Goal: Task Accomplishment & Management: Manage account settings

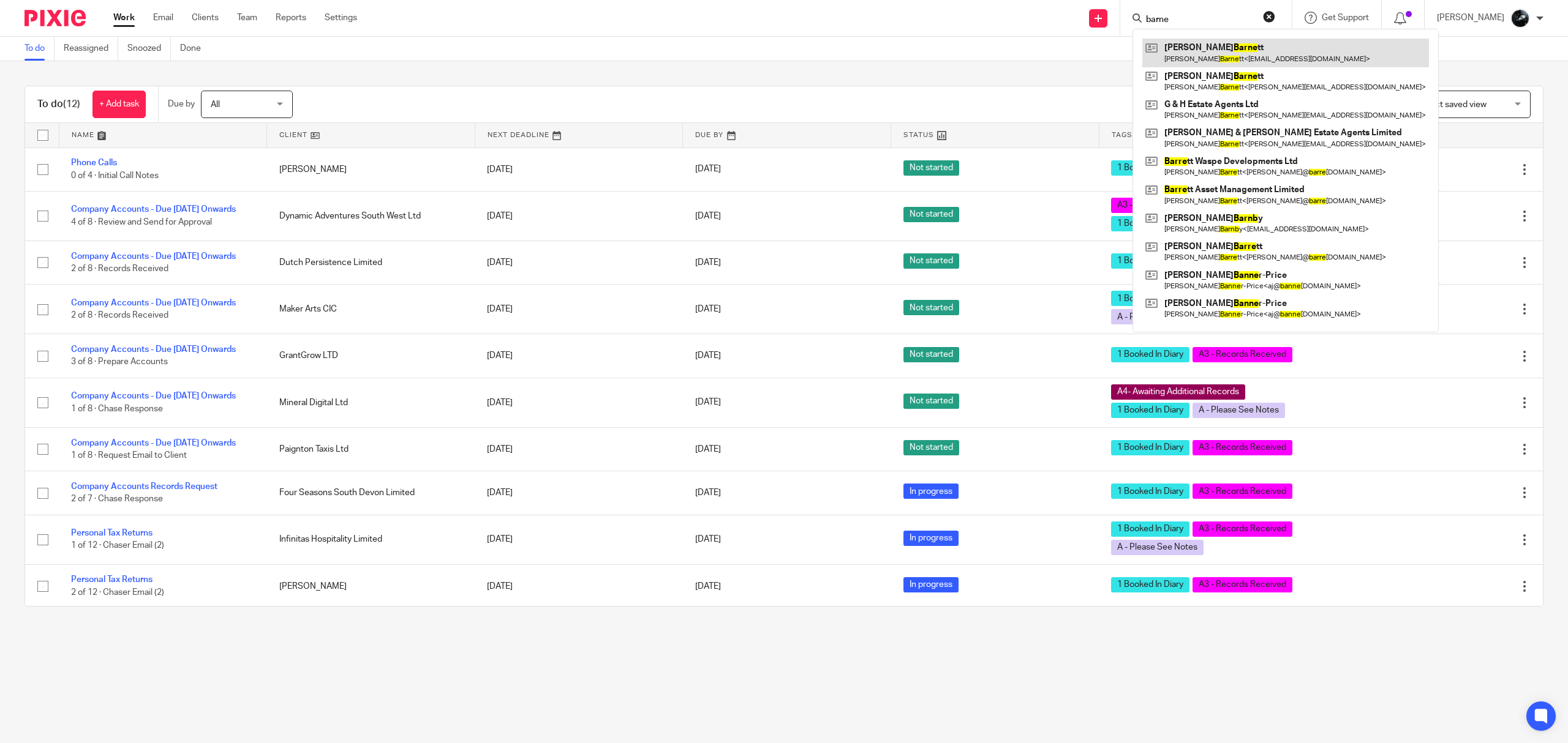
type input "barne"
click at [1206, 47] on link at bounding box center [1285, 52] width 286 height 29
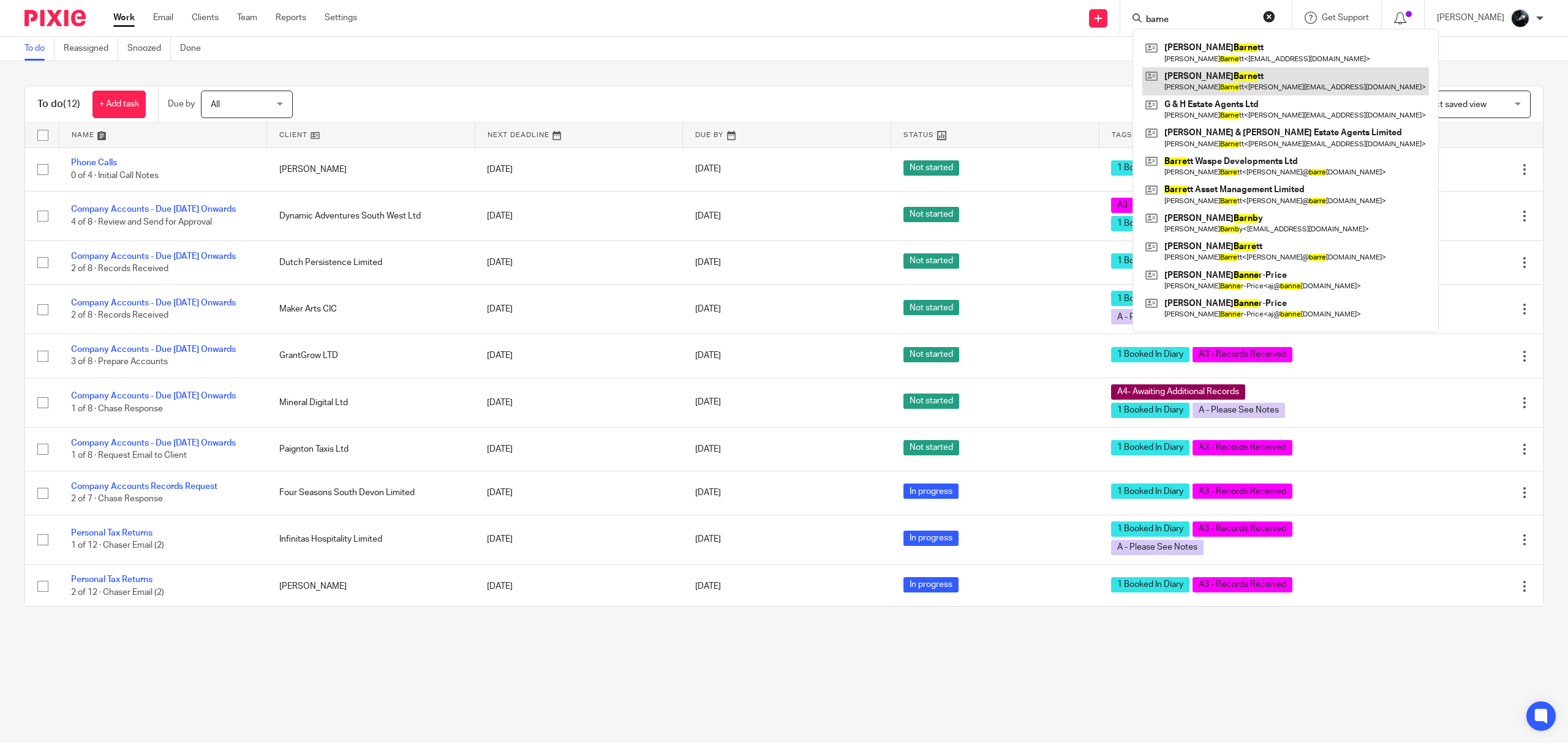
click at [1222, 73] on link at bounding box center [1285, 81] width 286 height 29
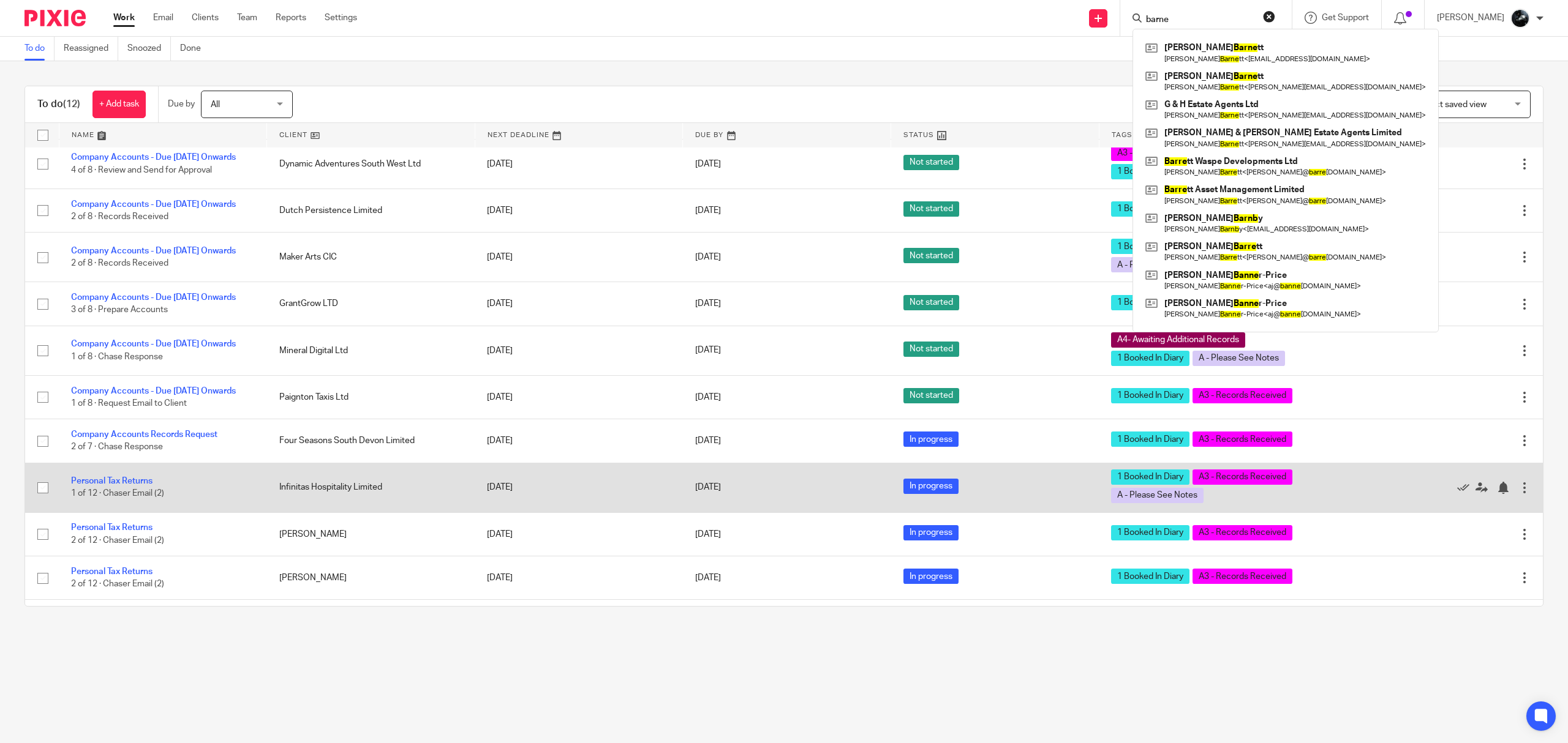
scroll to position [121, 0]
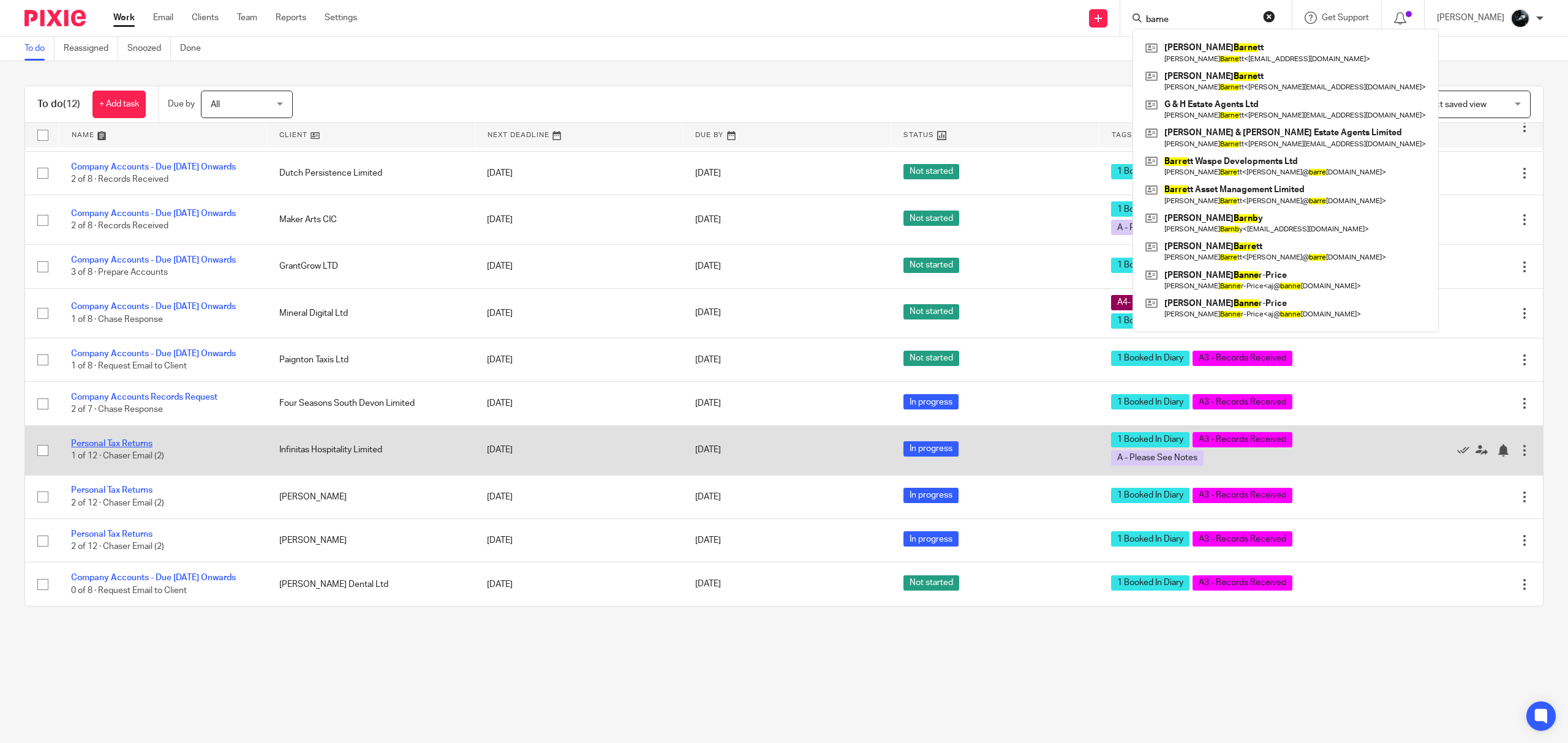
click at [102, 440] on link "Personal Tax Returns" at bounding box center [112, 444] width 82 height 8
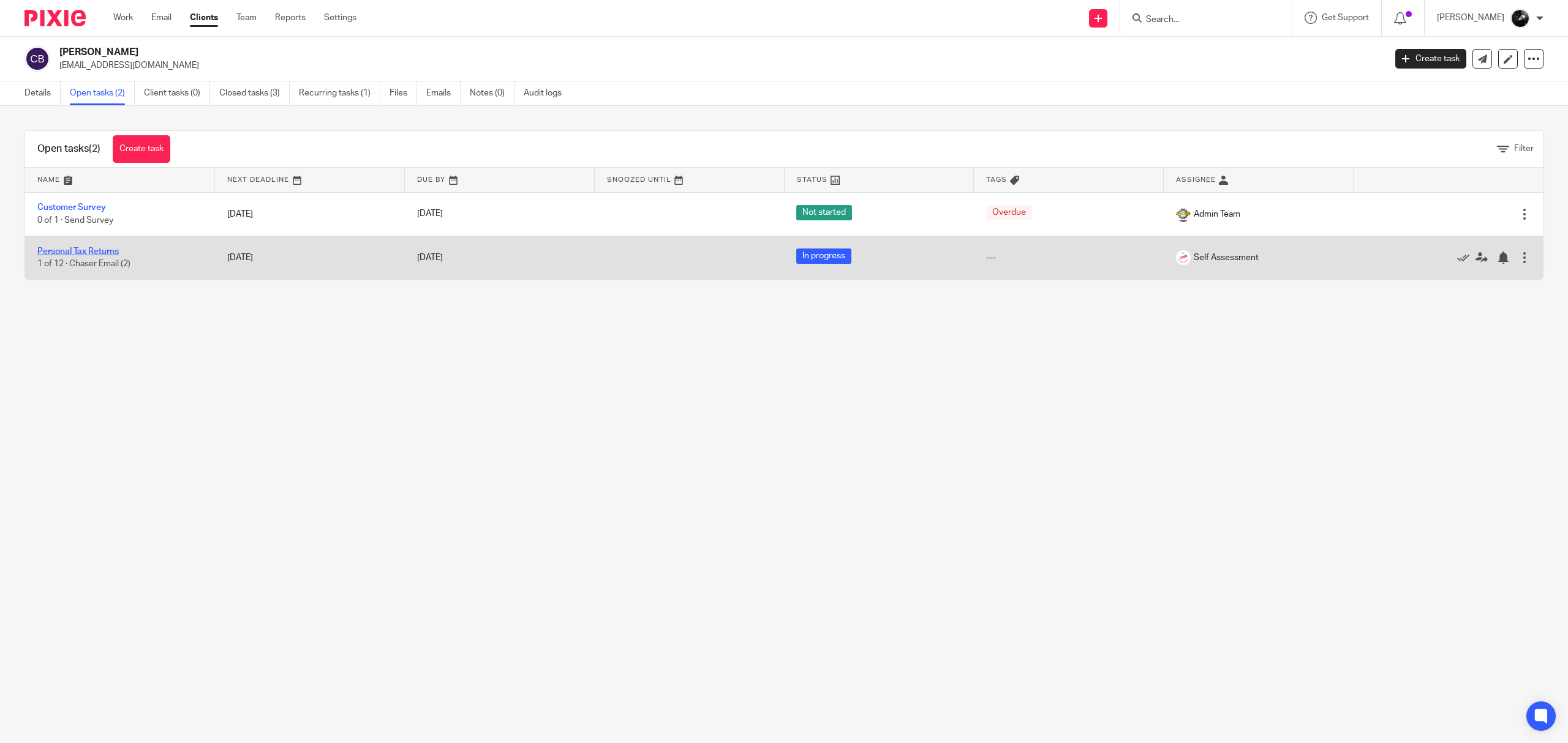
click at [88, 251] on link "Personal Tax Returns" at bounding box center [78, 252] width 82 height 8
click at [89, 251] on link "Personal Tax Returns" at bounding box center [78, 252] width 82 height 8
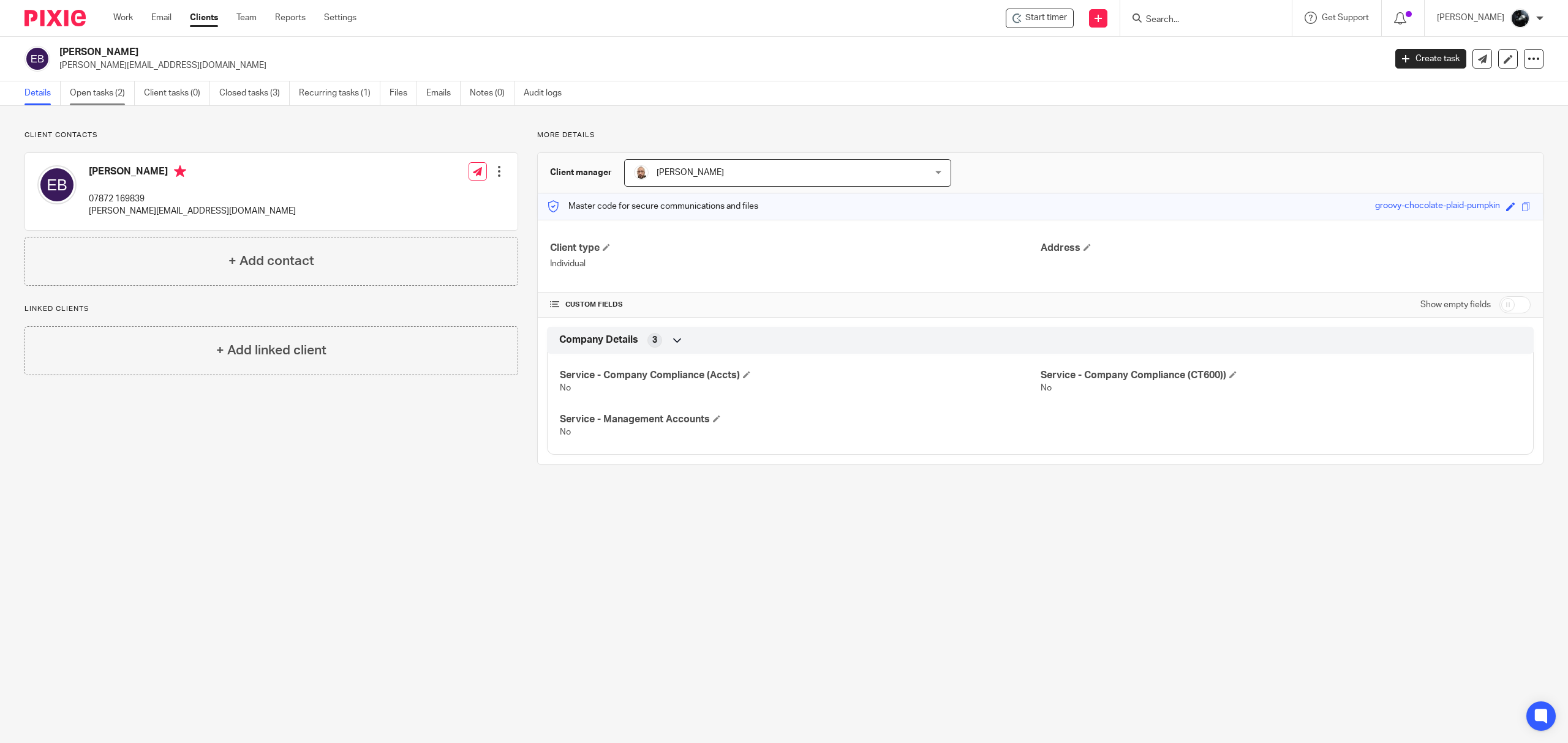
click at [103, 93] on link "Open tasks (2)" at bounding box center [102, 93] width 65 height 24
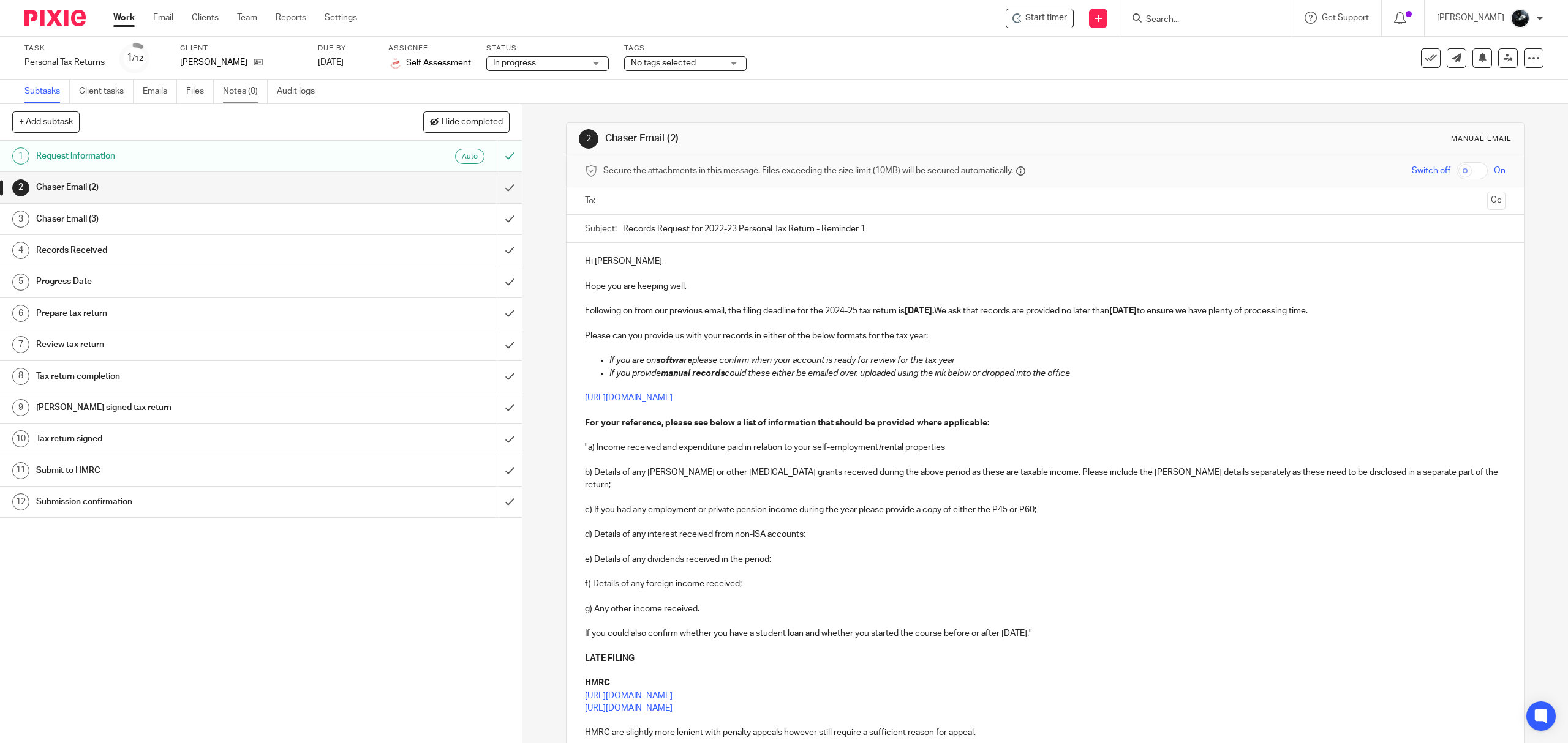
click at [233, 92] on link "Notes (0)" at bounding box center [245, 91] width 45 height 24
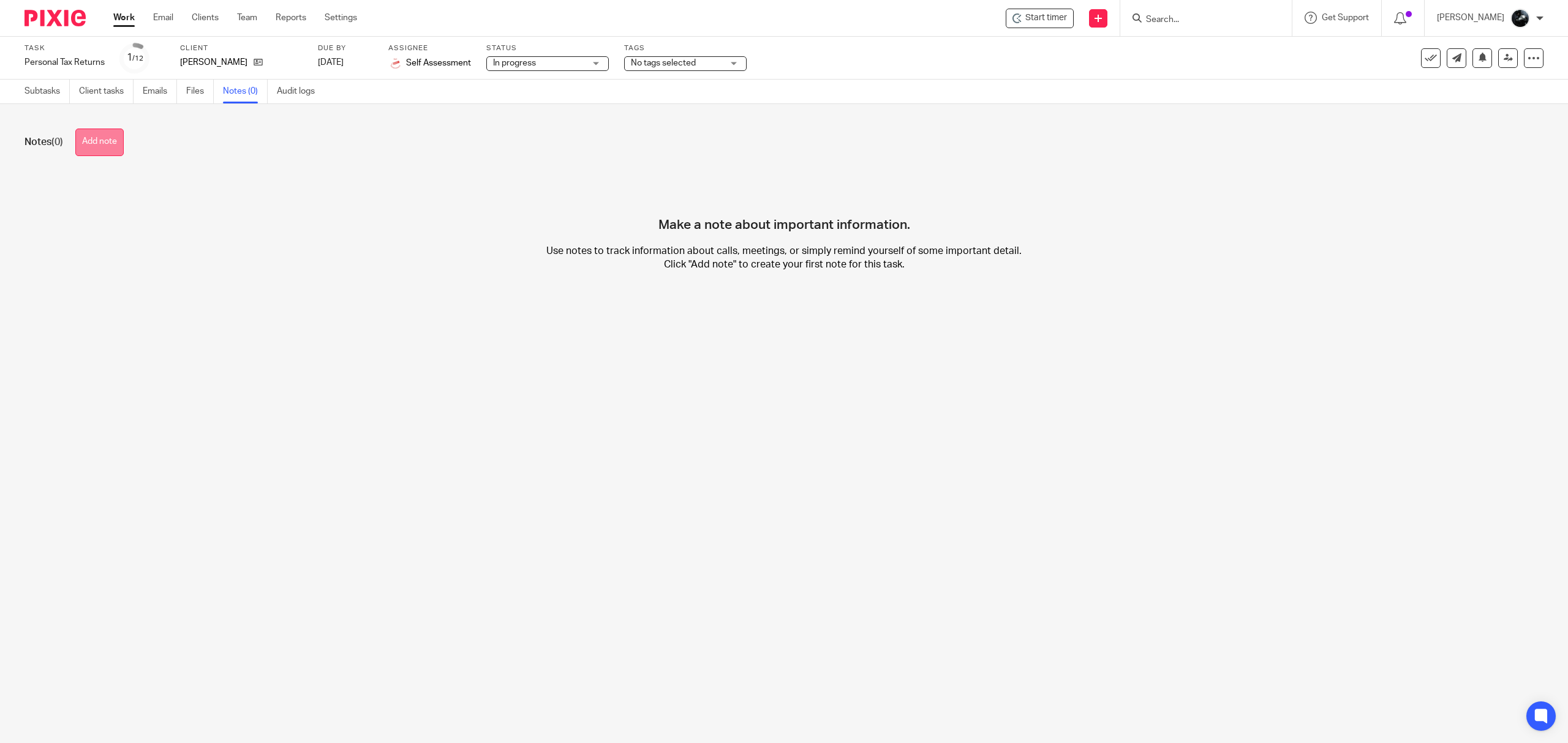
click at [96, 140] on button "Add note" at bounding box center [100, 143] width 49 height 28
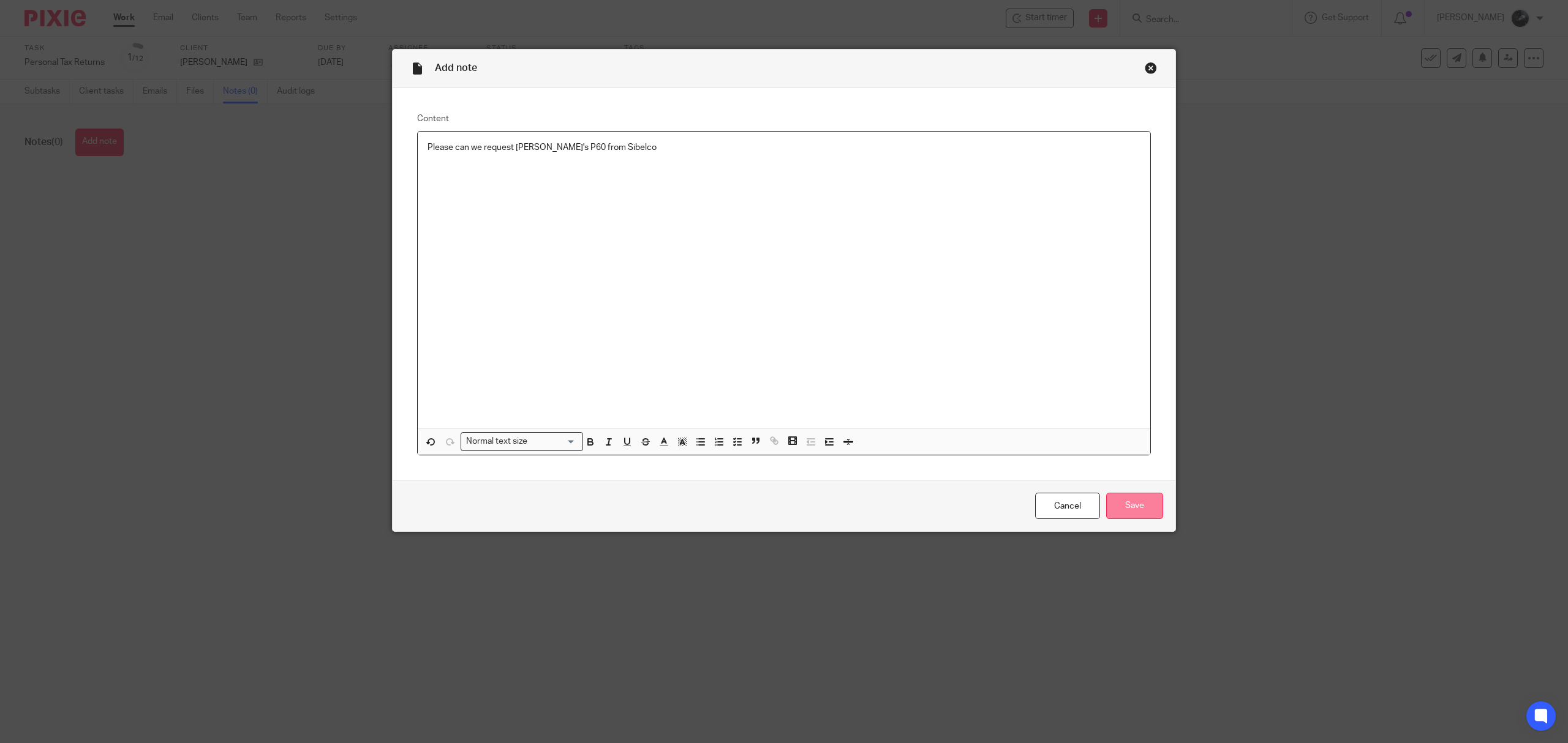
click at [1123, 498] on input "Save" at bounding box center [1134, 506] width 57 height 26
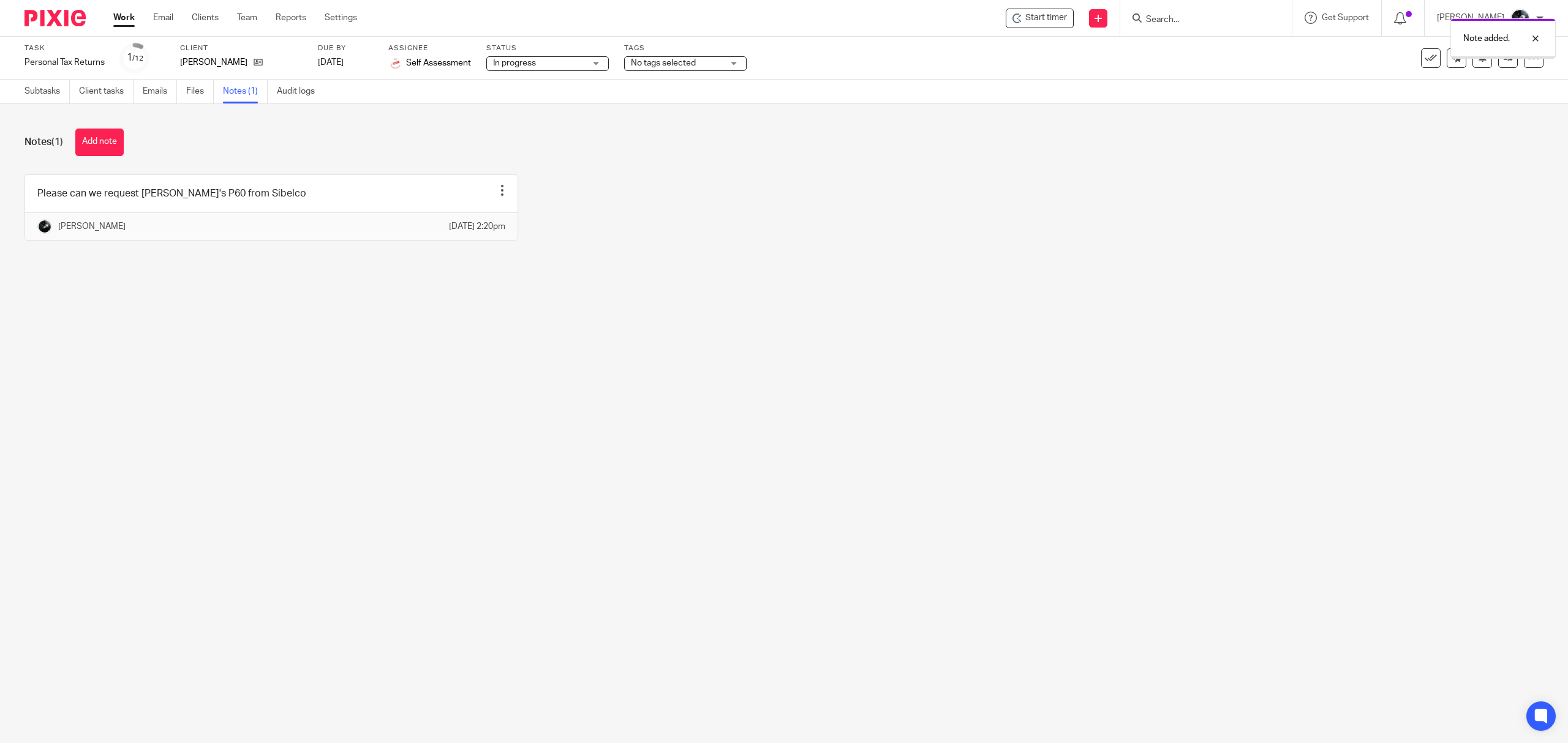
click at [681, 59] on span "No tags selected" at bounding box center [663, 62] width 65 height 8
click at [681, 150] on span "A - Please See Notes" at bounding box center [686, 150] width 80 height 8
checkbox input "true"
click at [1157, 135] on div "Notes (1) Add note" at bounding box center [784, 143] width 1519 height 28
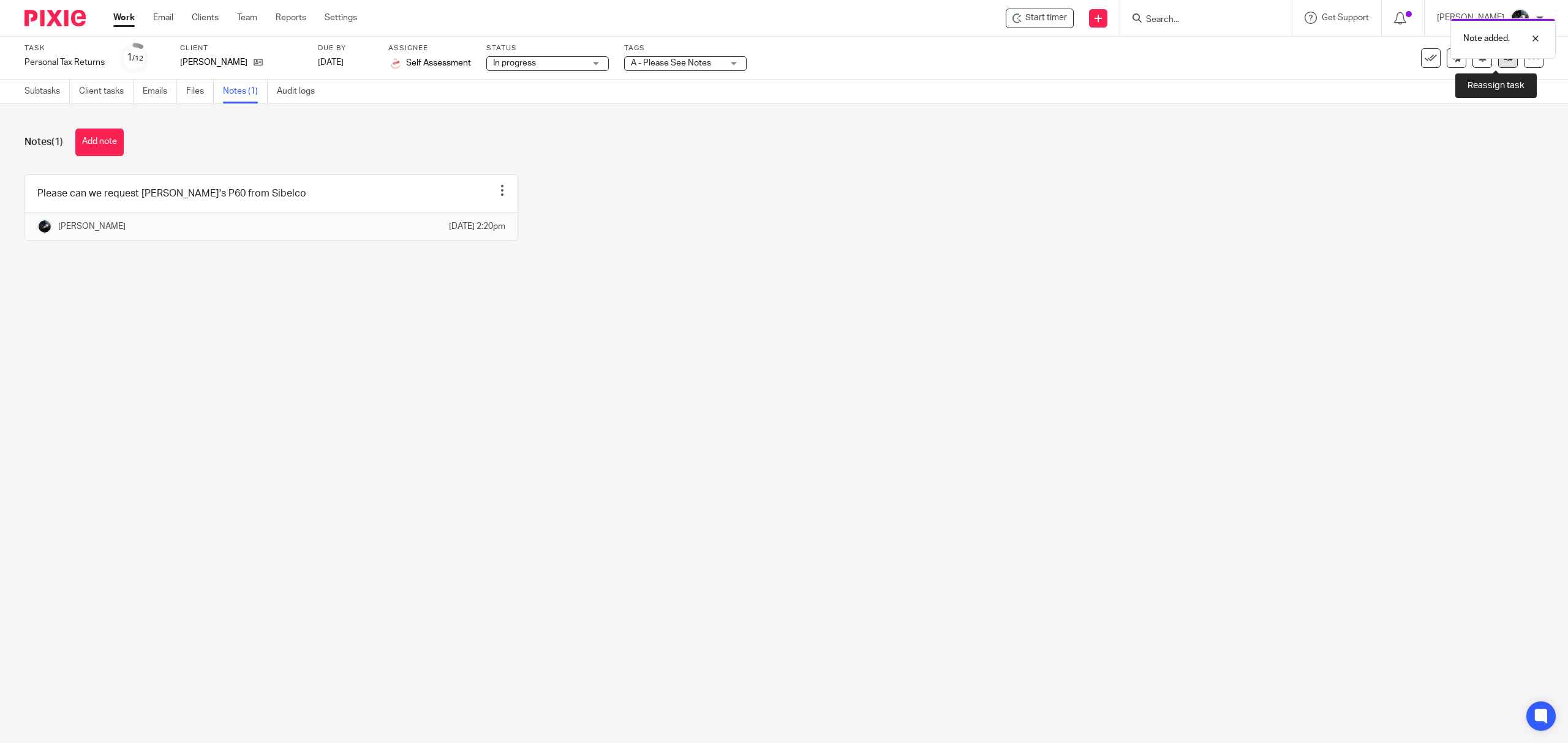
click at [1498, 62] on link at bounding box center [1507, 58] width 19 height 19
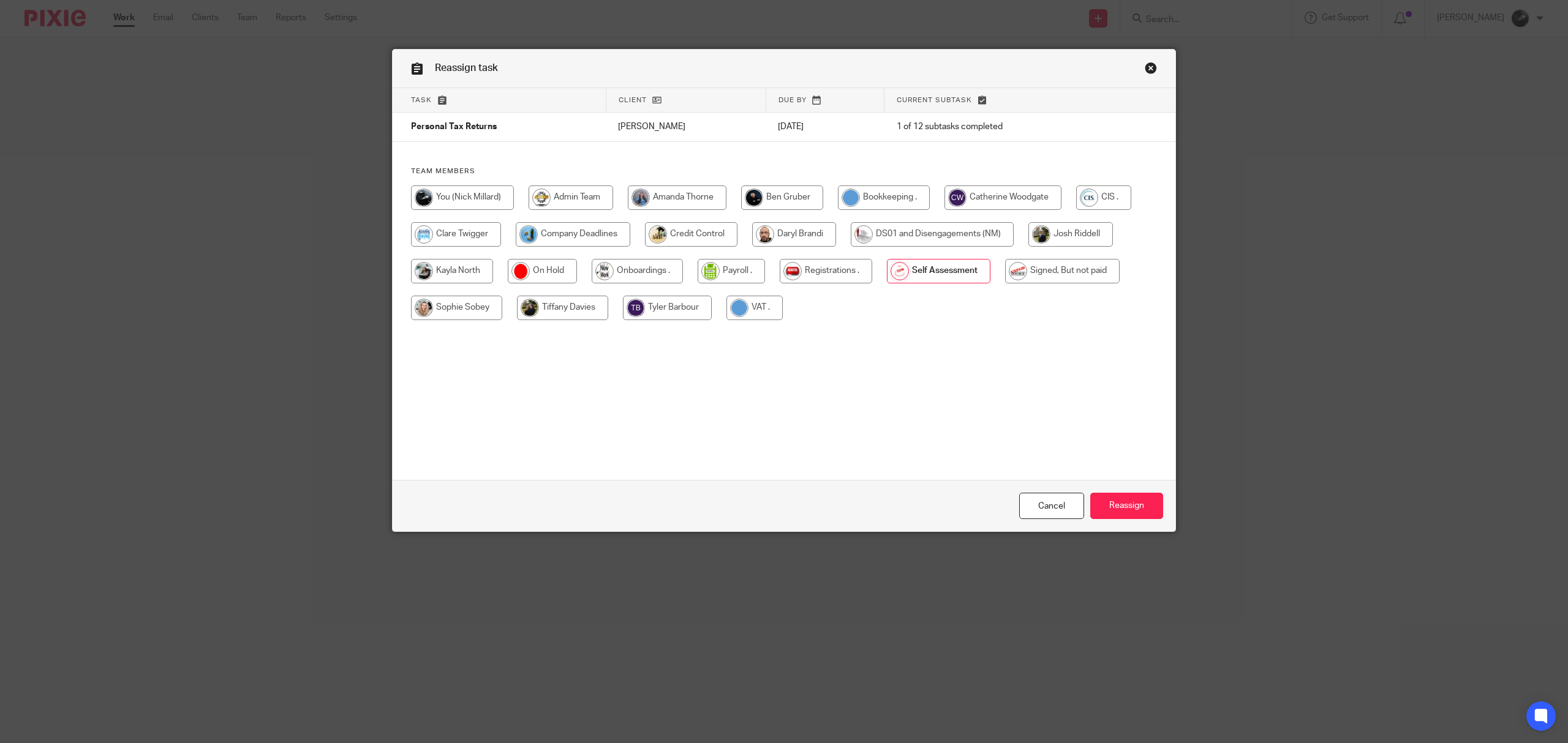
click at [983, 201] on input "radio" at bounding box center [1003, 198] width 117 height 25
radio input "true"
click at [1123, 503] on input "Reassign" at bounding box center [1127, 506] width 73 height 26
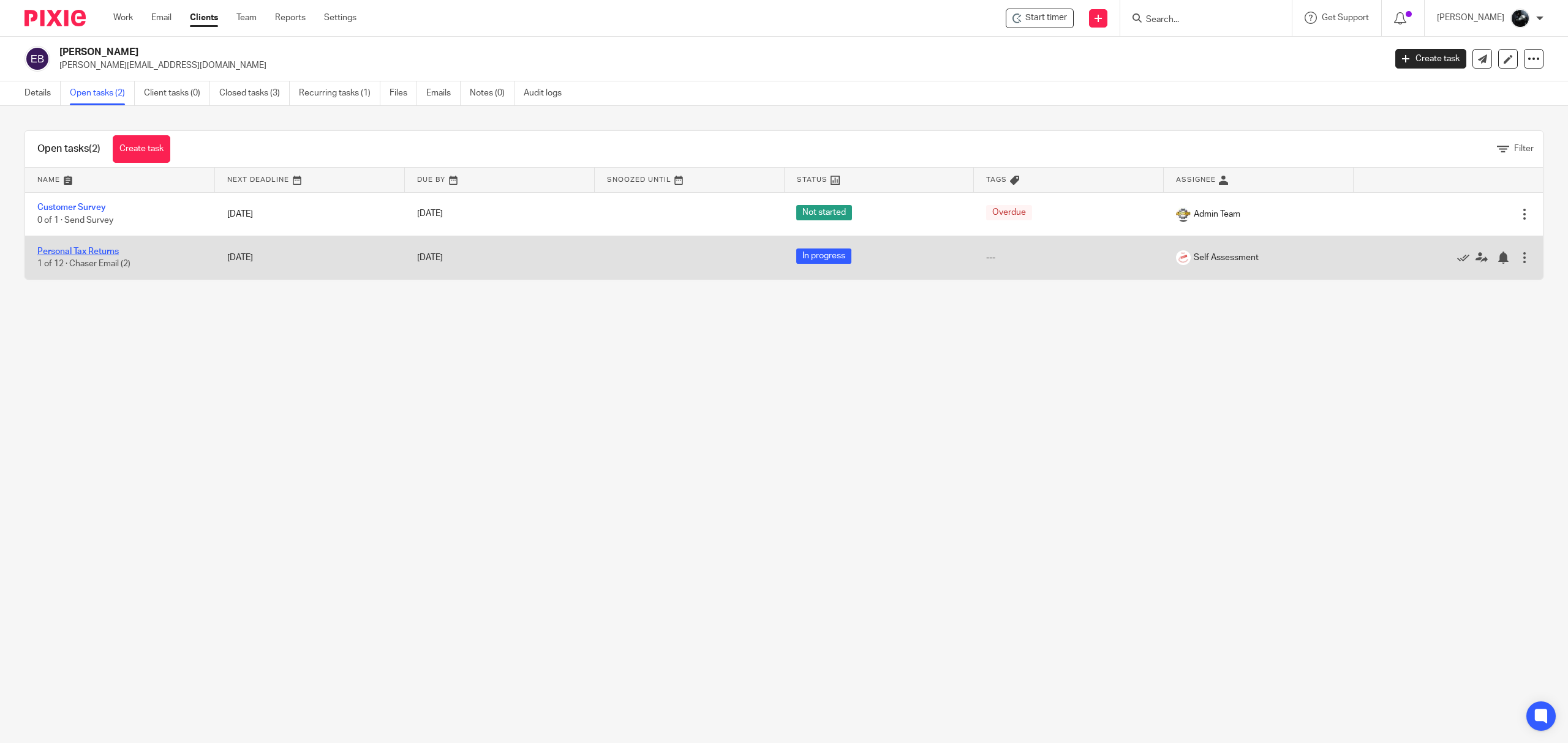
click at [79, 251] on link "Personal Tax Returns" at bounding box center [78, 252] width 82 height 8
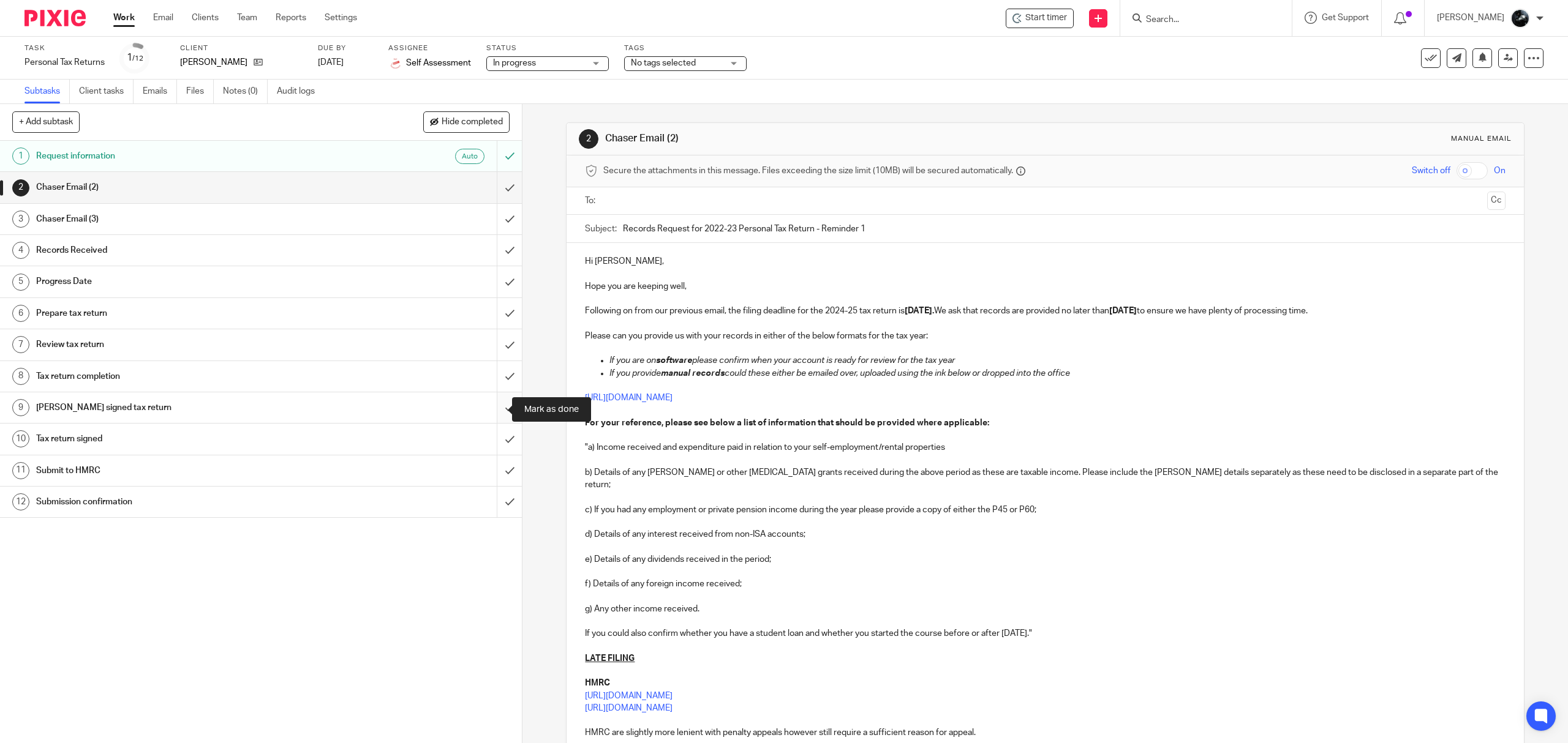
click at [495, 402] on input "submit" at bounding box center [261, 408] width 522 height 31
click at [495, 387] on input "submit" at bounding box center [261, 377] width 522 height 31
click at [495, 351] on input "submit" at bounding box center [261, 345] width 522 height 31
click at [488, 328] on input "submit" at bounding box center [261, 313] width 522 height 31
click at [490, 283] on input "submit" at bounding box center [261, 282] width 522 height 31
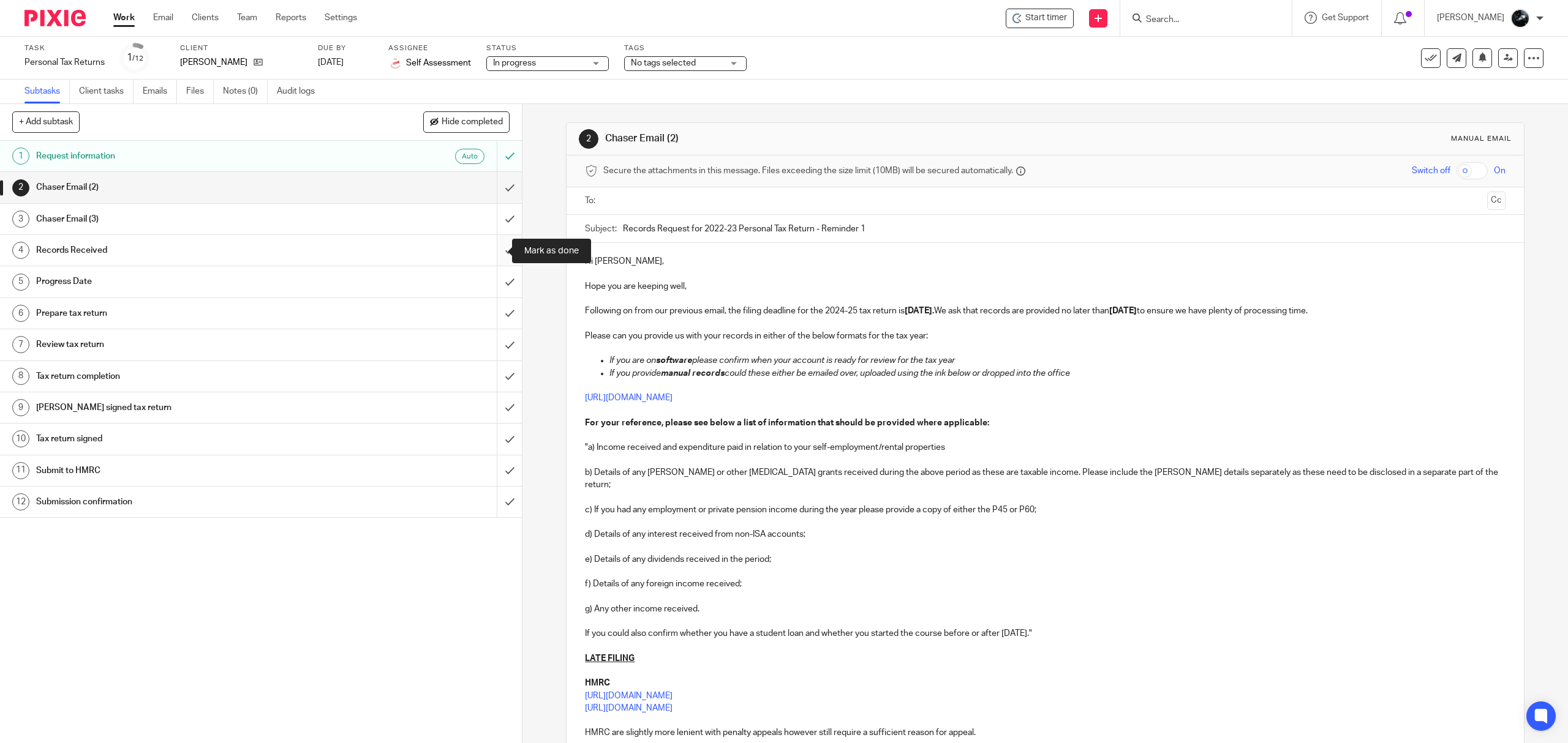
click at [491, 246] on input "submit" at bounding box center [261, 251] width 522 height 31
click at [494, 219] on input "submit" at bounding box center [261, 219] width 522 height 31
click at [495, 190] on input "submit" at bounding box center [261, 187] width 522 height 31
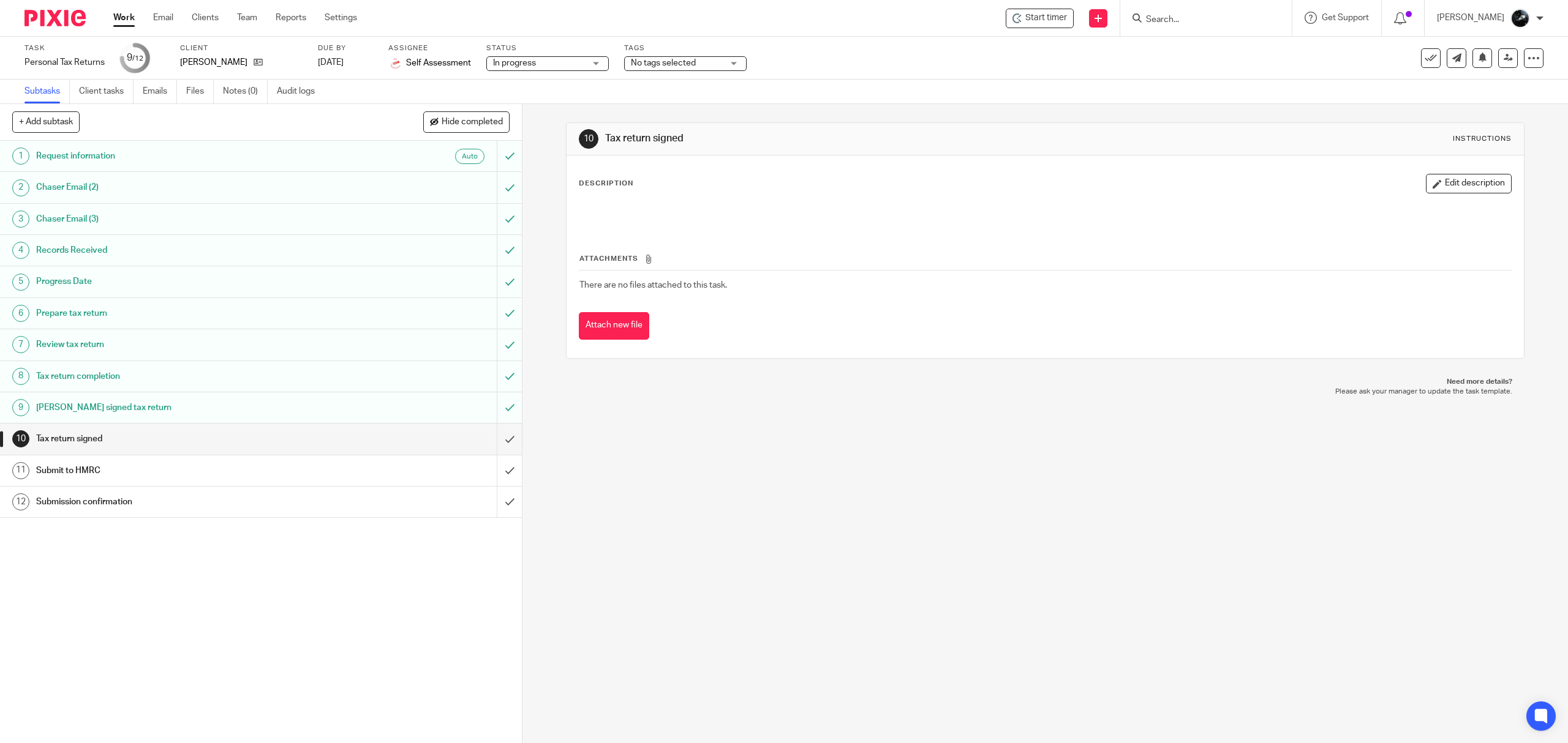
click at [692, 61] on span "No tags selected" at bounding box center [663, 62] width 65 height 8
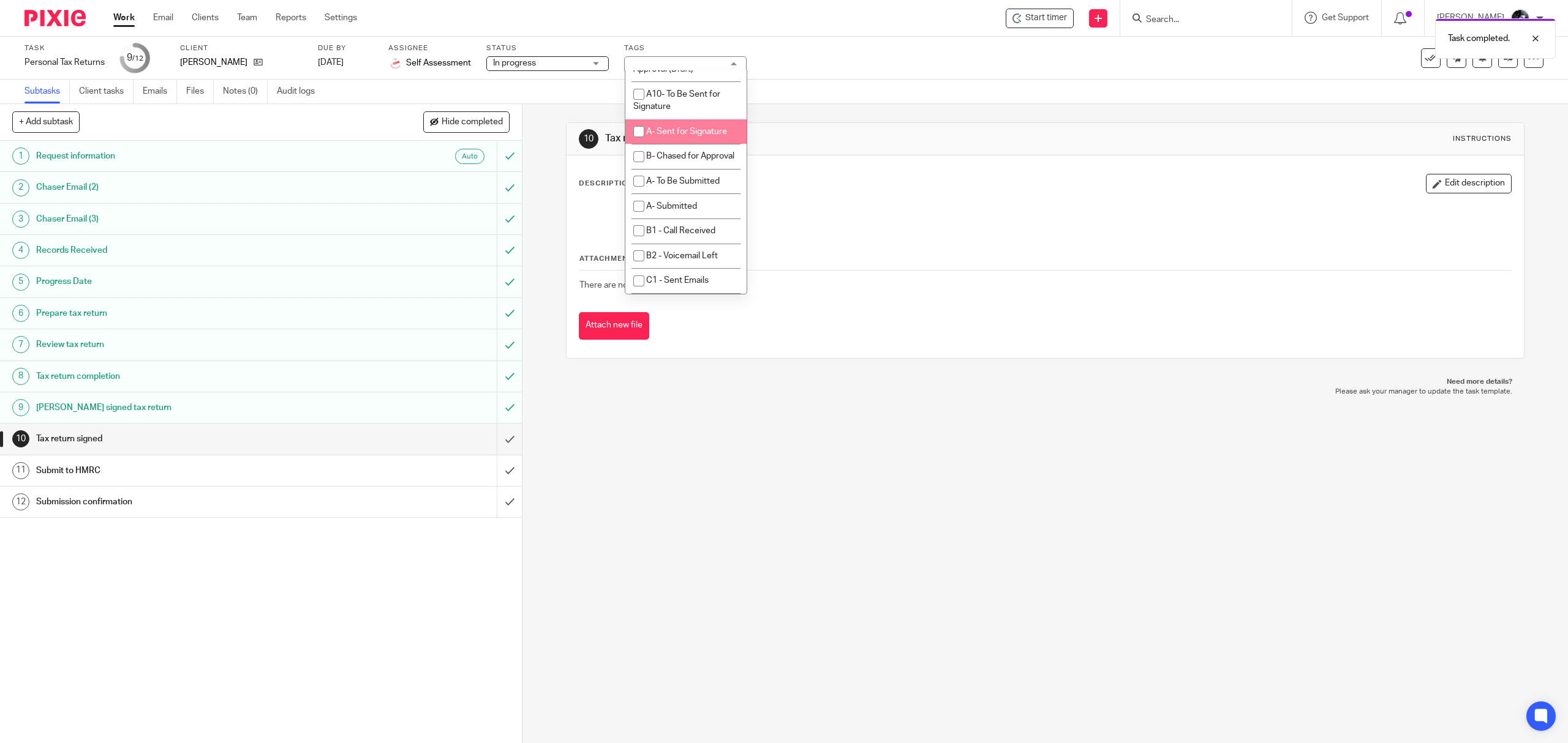
scroll to position [735, 0]
click at [690, 96] on li "A- Sent for Signature" at bounding box center [685, 83] width 121 height 25
checkbox input "true"
click at [251, 64] on div "Emma Barnett" at bounding box center [241, 62] width 123 height 12
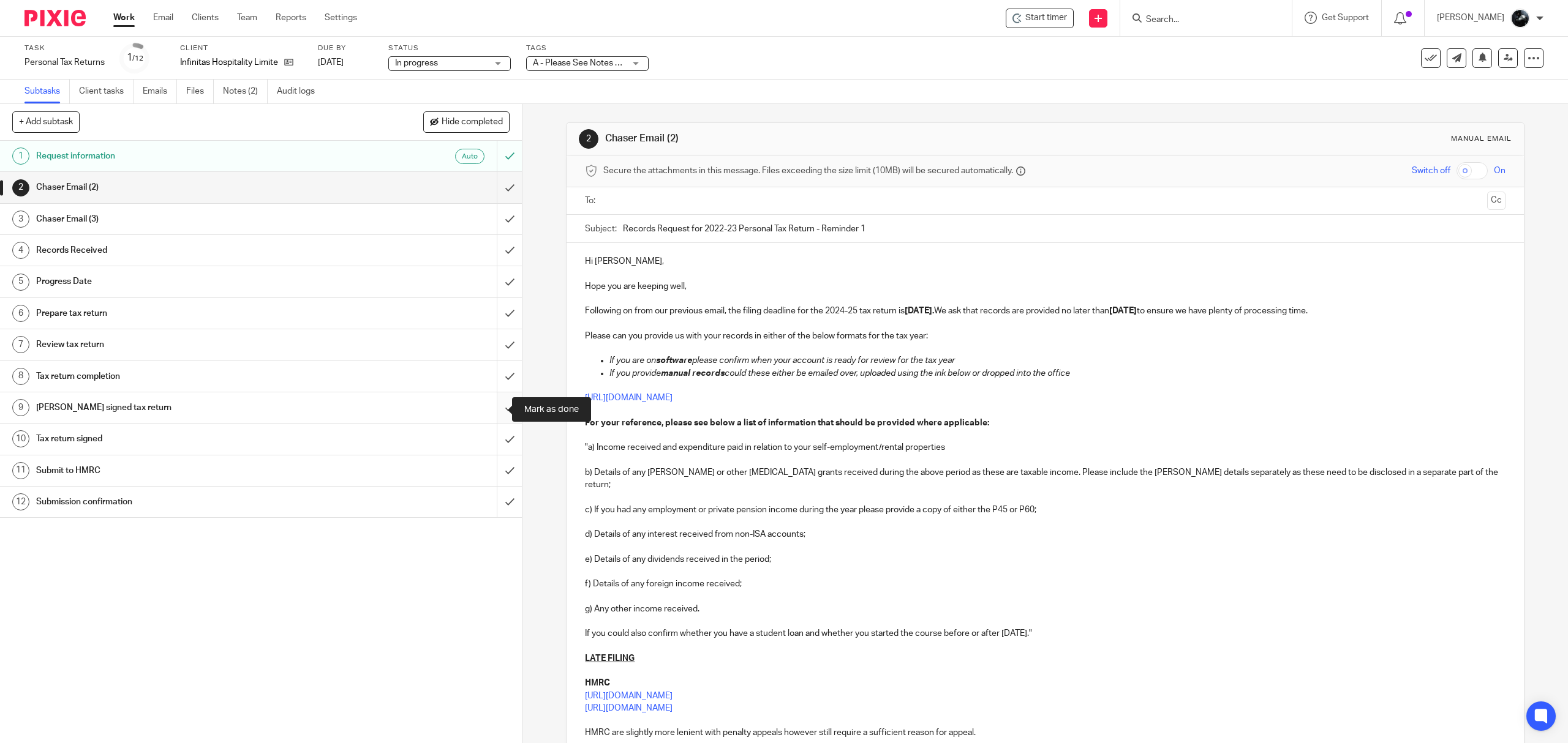
click at [491, 408] on input "submit" at bounding box center [261, 408] width 522 height 31
click at [488, 378] on input "submit" at bounding box center [261, 377] width 522 height 31
click at [486, 354] on input "submit" at bounding box center [261, 345] width 522 height 31
click at [490, 309] on input "submit" at bounding box center [261, 313] width 522 height 31
click at [490, 282] on input "submit" at bounding box center [261, 282] width 522 height 31
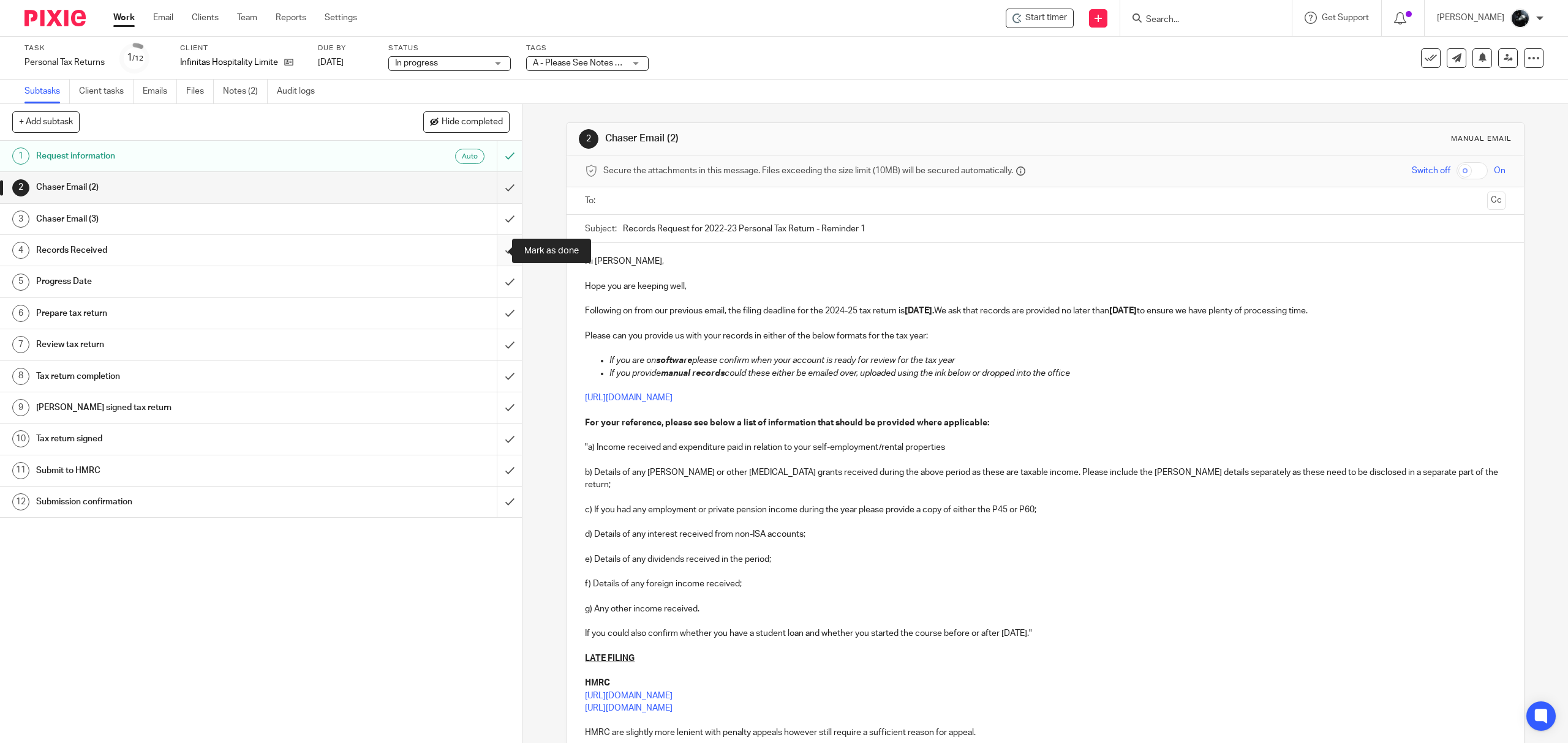
click at [494, 248] on input "submit" at bounding box center [261, 251] width 522 height 31
click at [491, 218] on input "submit" at bounding box center [261, 219] width 522 height 31
click at [491, 182] on input "submit" at bounding box center [261, 187] width 522 height 31
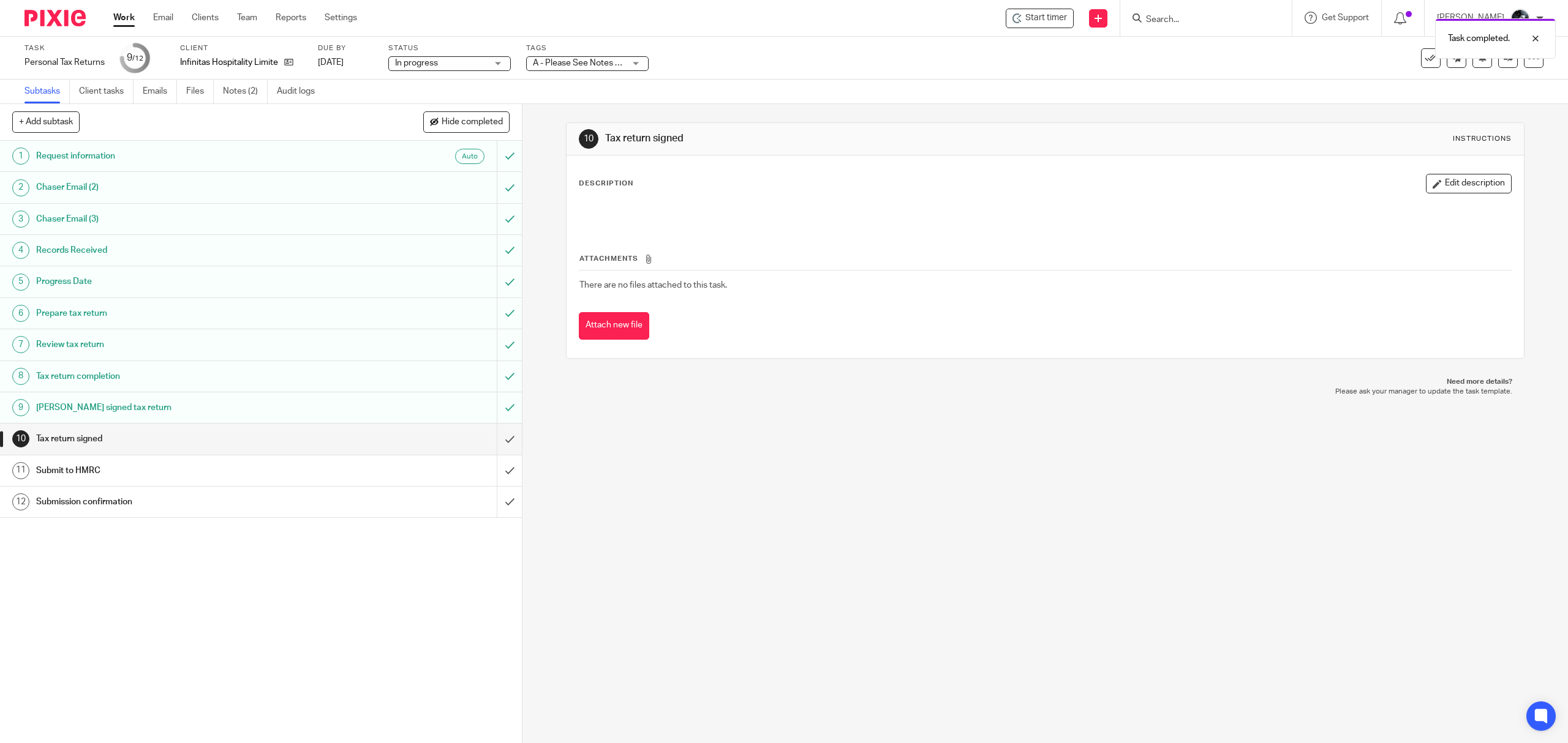
click at [607, 58] on span "A - Please See Notes + 2" at bounding box center [578, 63] width 92 height 13
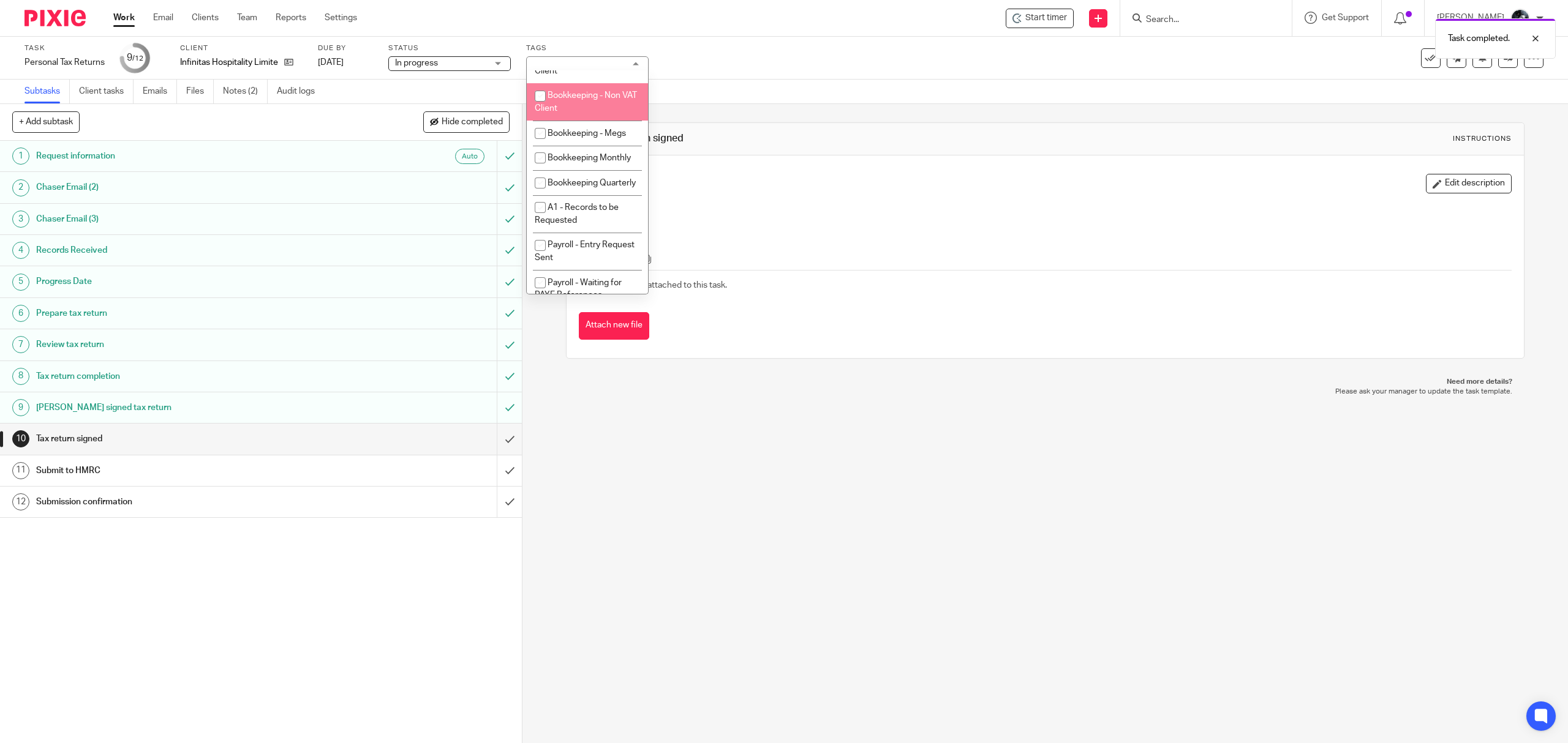
scroll to position [163, 0]
click at [593, 82] on li "A - Please See Notes" at bounding box center [586, 69] width 121 height 25
checkbox input "false"
click at [618, 149] on li "A3 - Records Received" at bounding box center [586, 136] width 121 height 25
checkbox input "false"
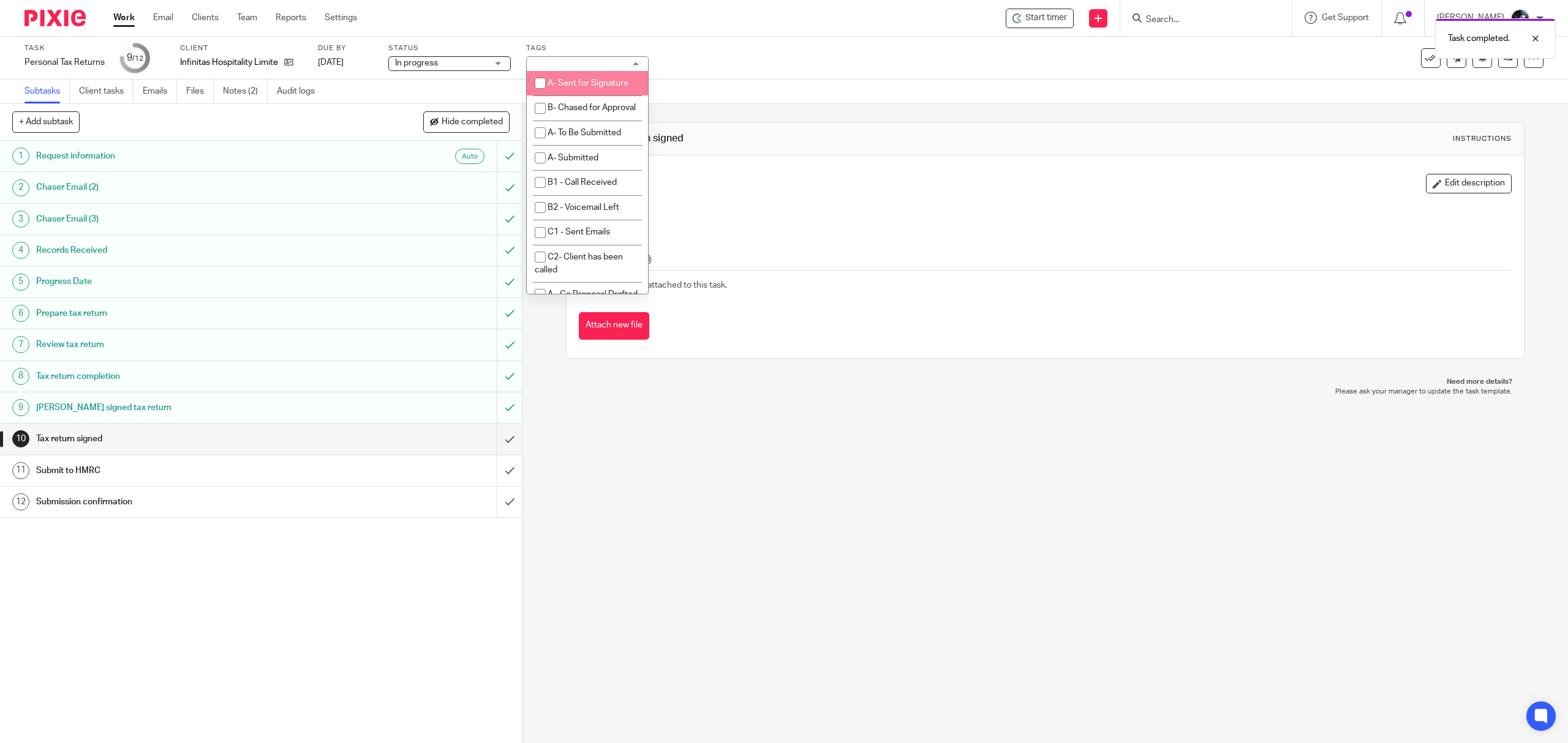
scroll to position [816, 0]
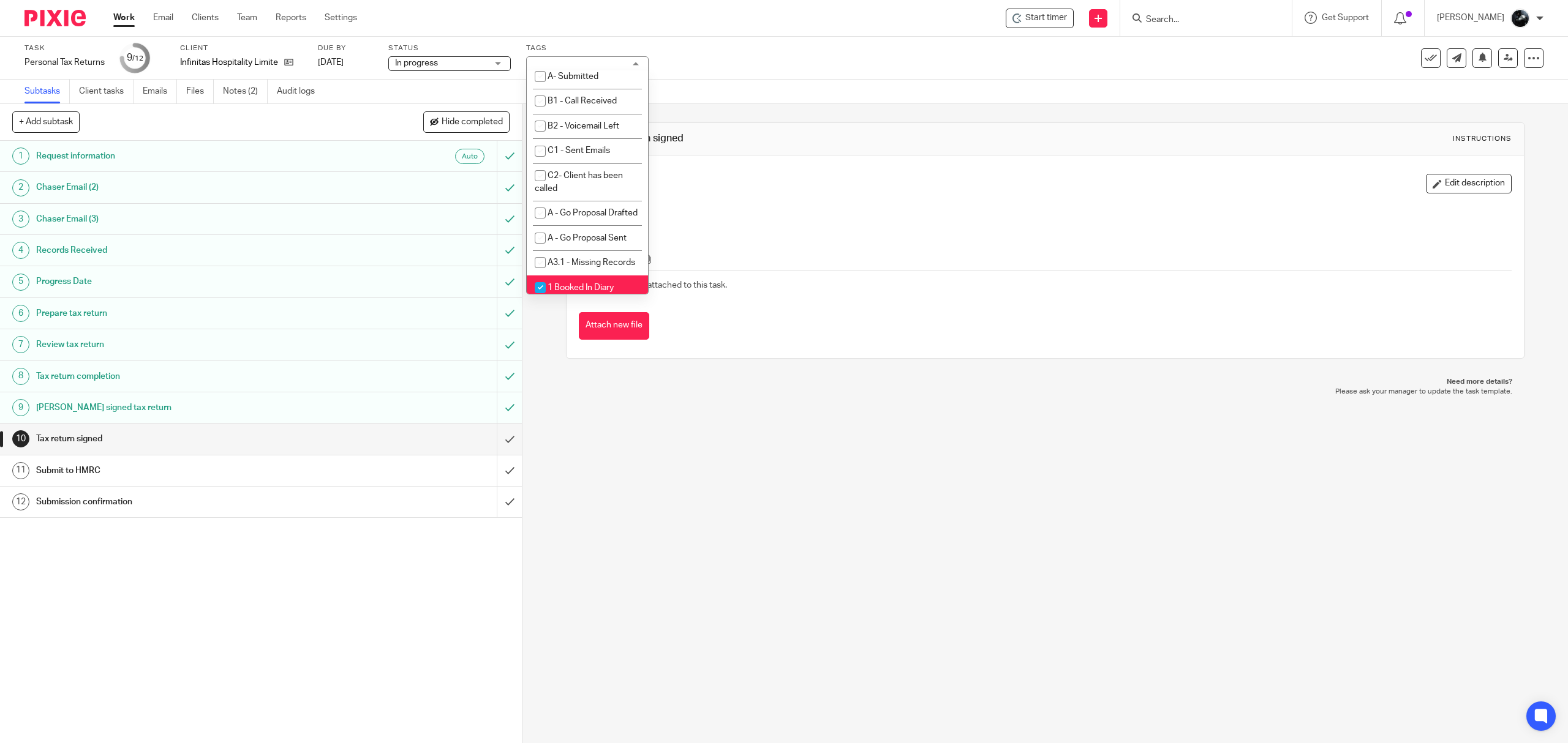
click at [592, 15] on li "A- Sent for Signature" at bounding box center [586, 2] width 121 height 25
checkbox input "true"
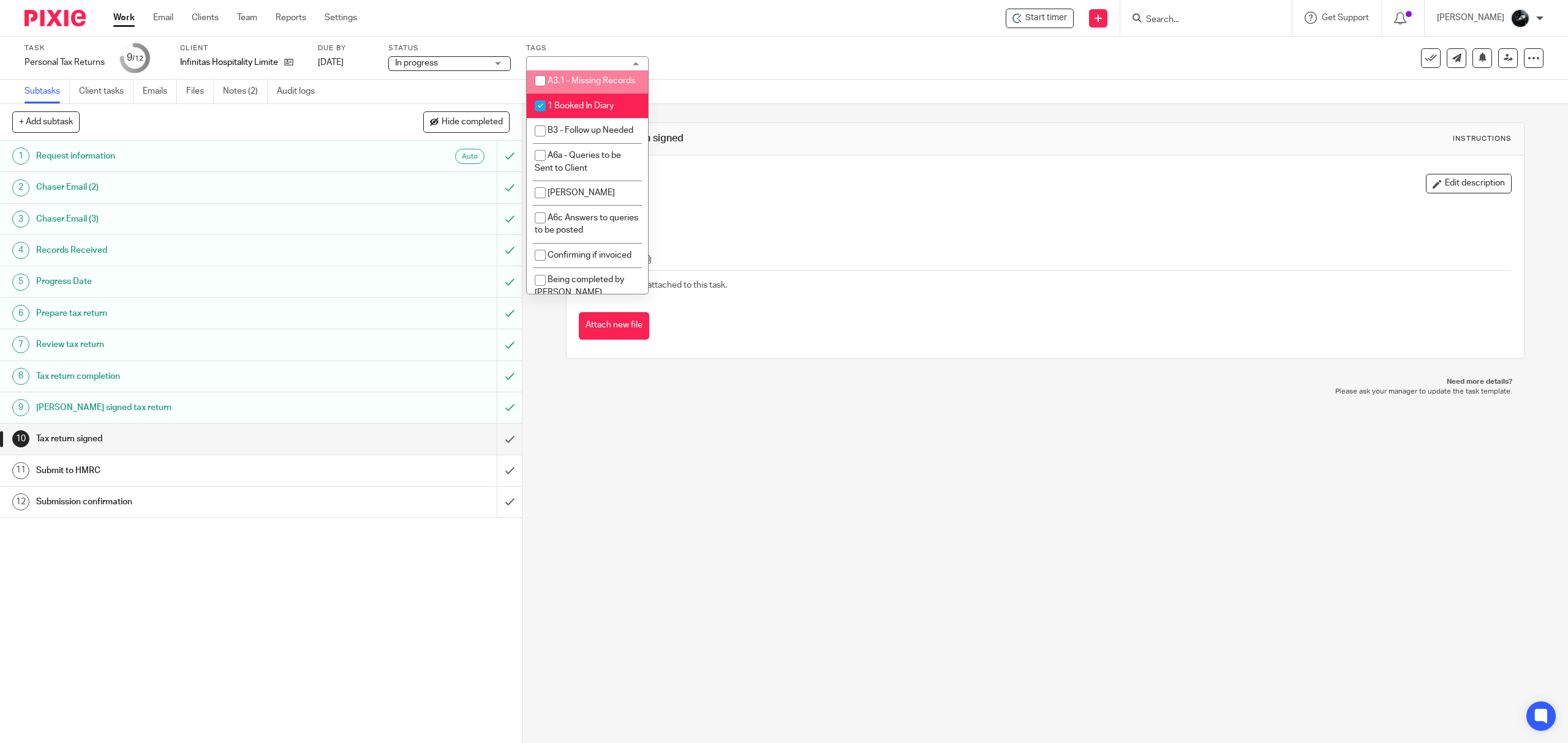
scroll to position [1061, 0]
click at [586, 47] on span "1 Booked In Diary" at bounding box center [580, 42] width 66 height 8
checkbox input "false"
click at [1030, 119] on div "10 Tax return signed Instructions Description Edit description Attachments Ther…" at bounding box center [1044, 241] width 958 height 273
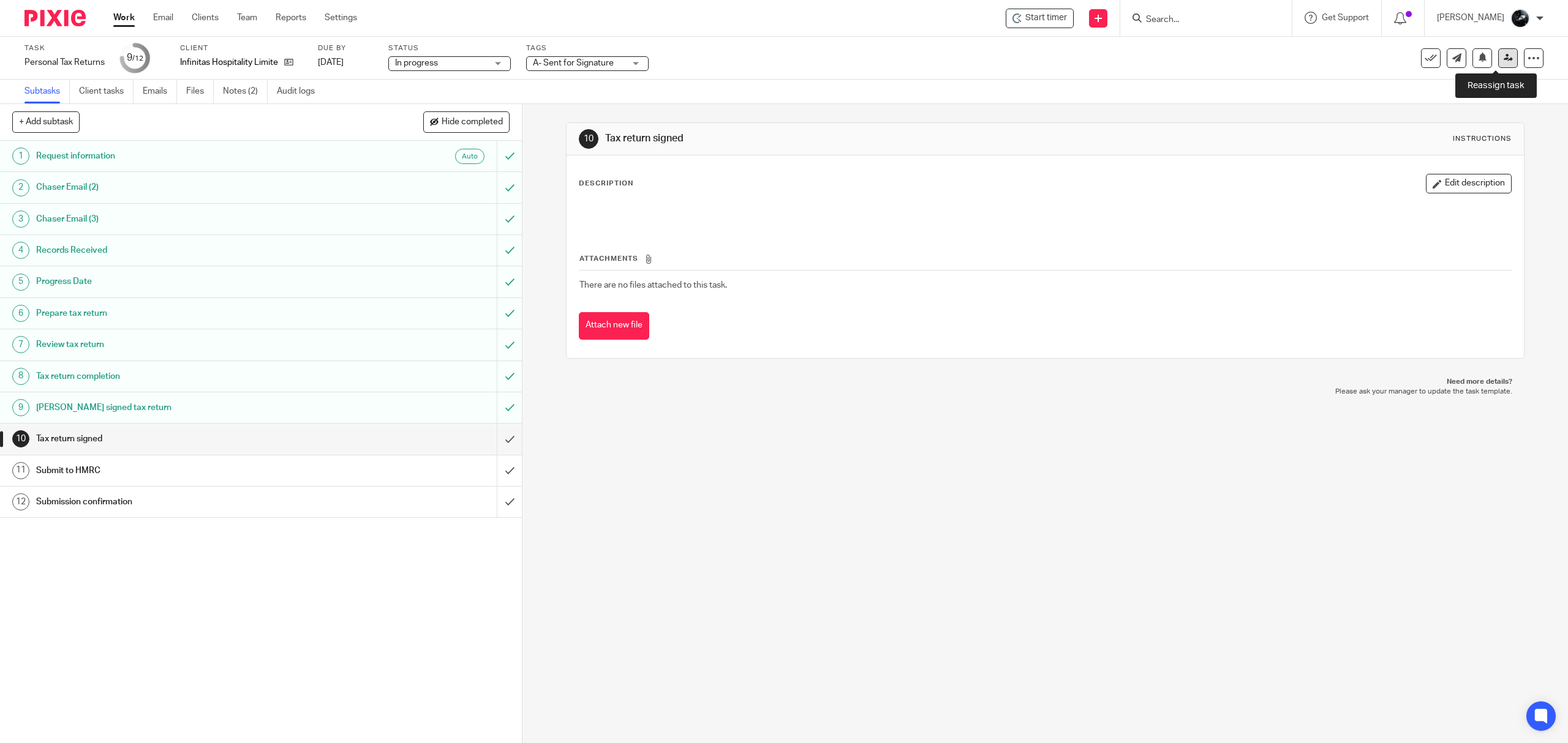
click at [1503, 59] on icon at bounding box center [1508, 58] width 9 height 9
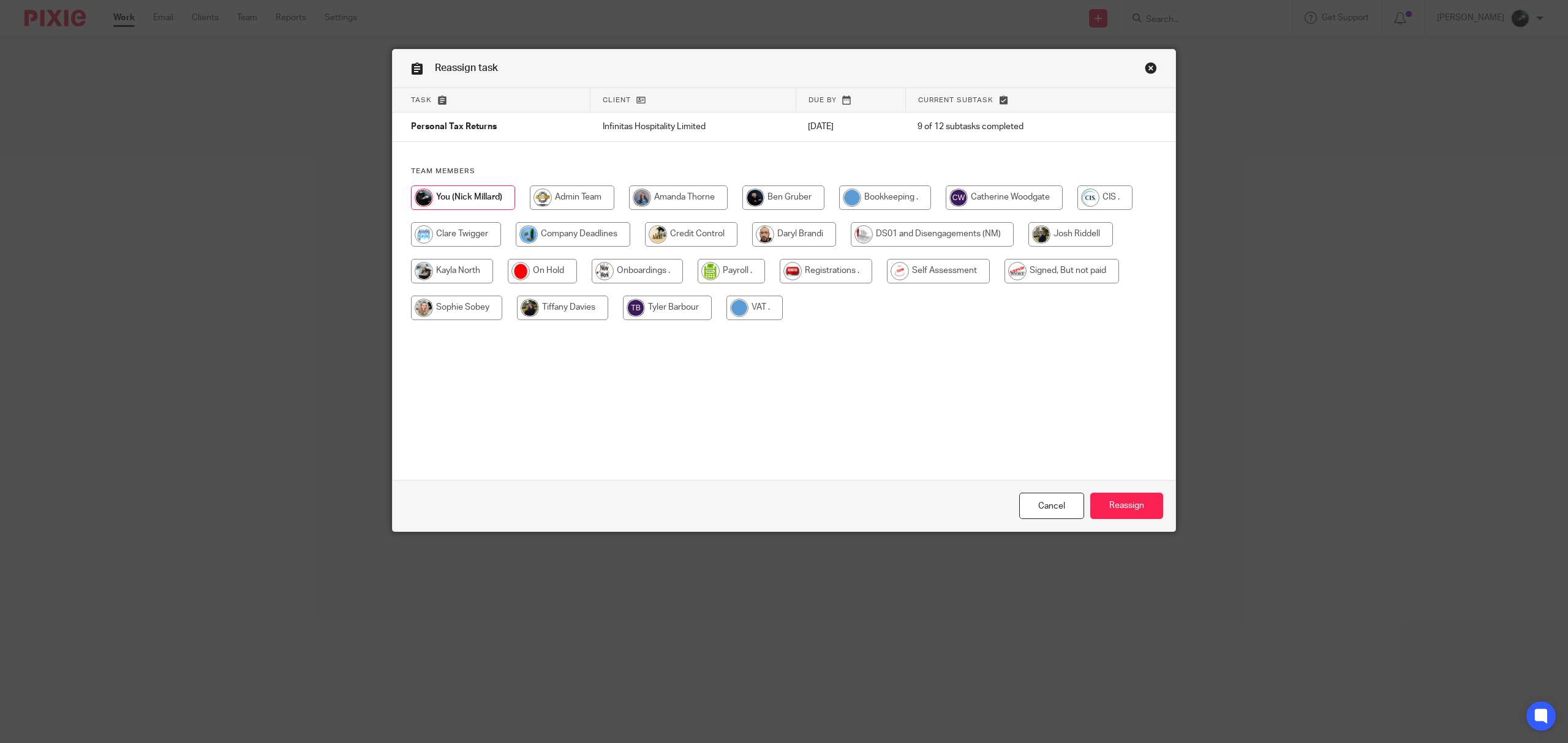
click at [924, 272] on input "radio" at bounding box center [938, 272] width 103 height 25
radio input "true"
click at [1112, 503] on input "Reassign" at bounding box center [1127, 506] width 73 height 26
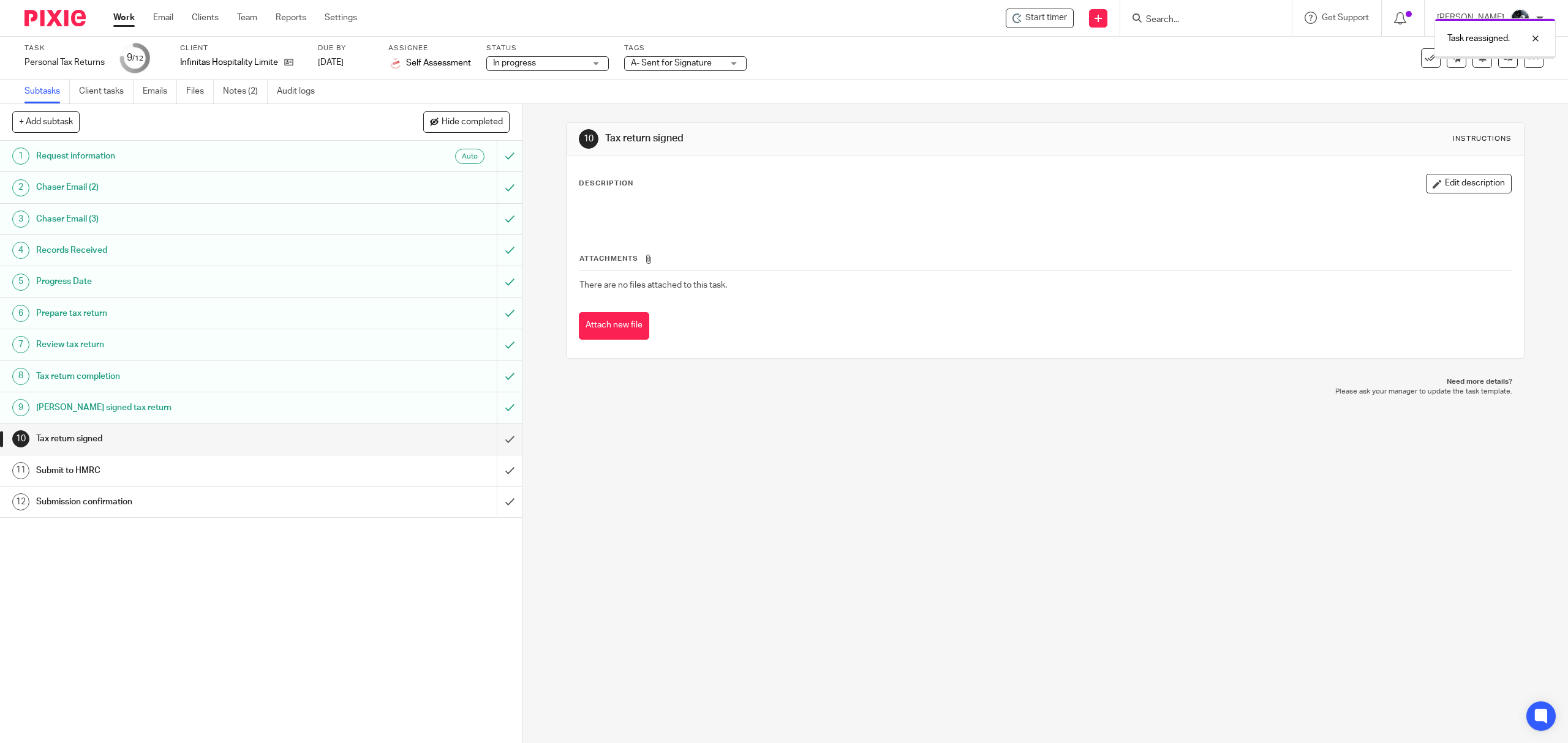
click at [64, 15] on img at bounding box center [55, 18] width 61 height 16
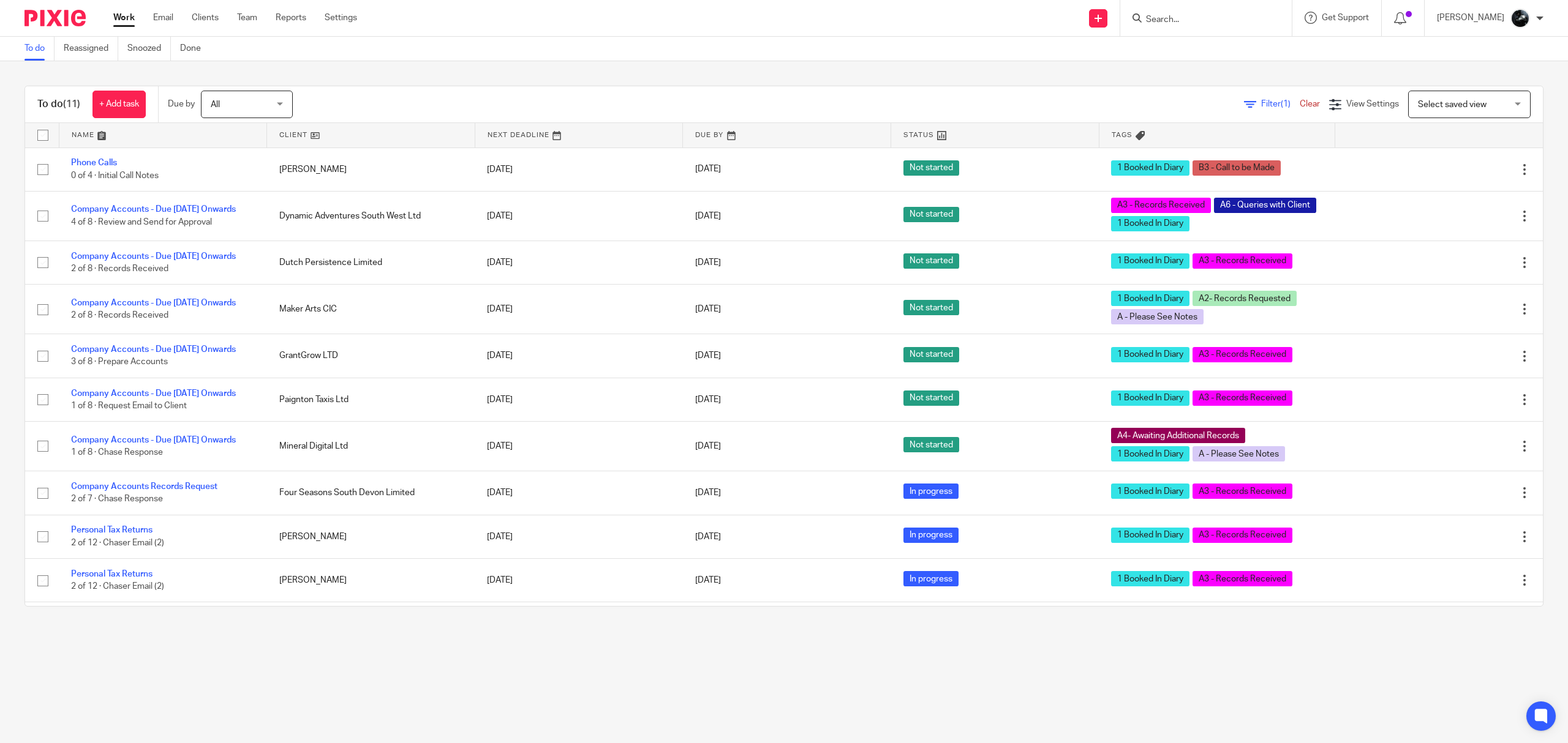
click at [1255, 21] on input "Search" at bounding box center [1199, 20] width 110 height 11
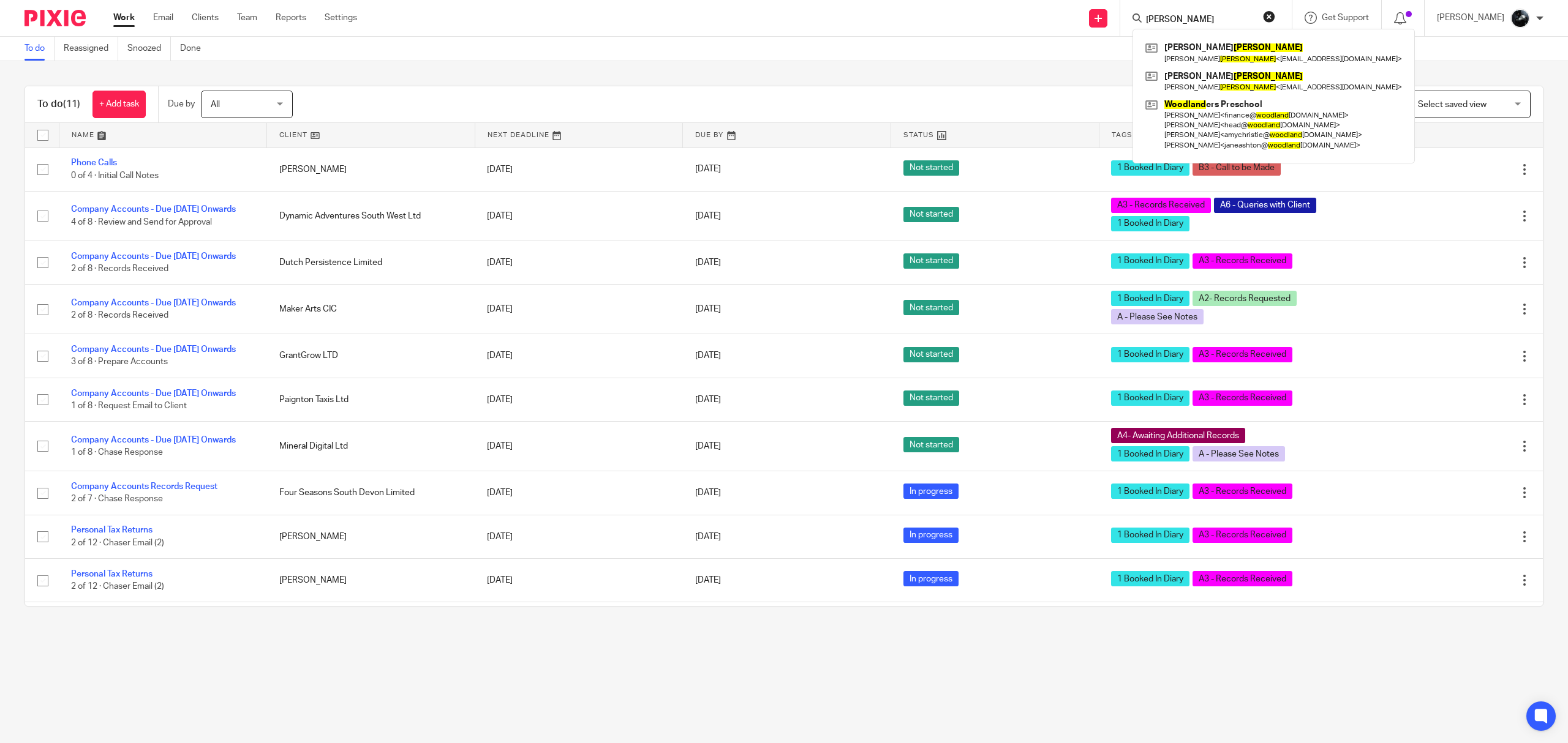
type input "[PERSON_NAME]"
click button "submit" at bounding box center [0, 0] width 0 height 0
click at [1265, 44] on link at bounding box center [1273, 52] width 262 height 29
